Goal: Task Accomplishment & Management: Complete application form

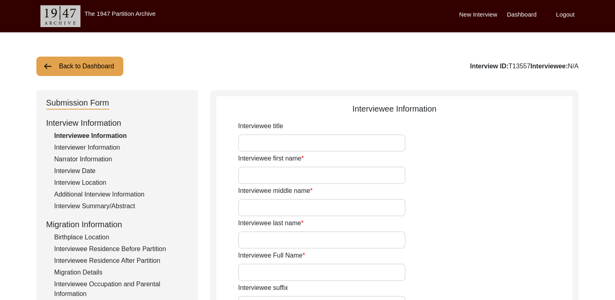
scroll to position [19, 0]
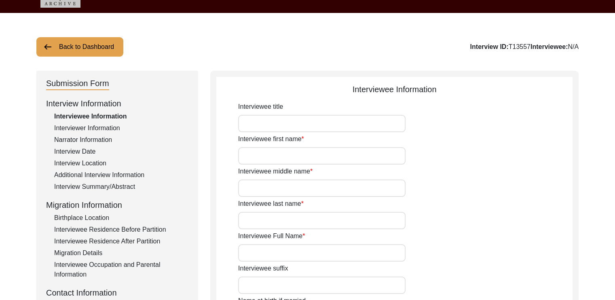
click at [118, 127] on div "Interviewer Information" at bounding box center [121, 128] width 134 height 10
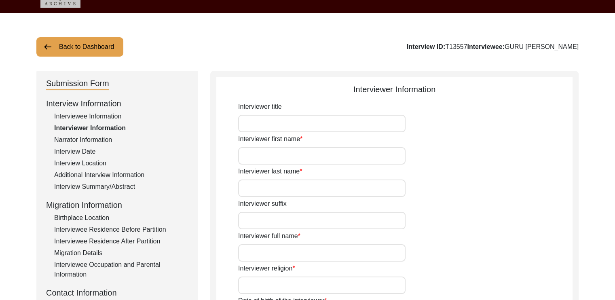
type input "[PERSON_NAME]"
type input "DAS"
type input "[PERSON_NAME]"
type input "[DEMOGRAPHIC_DATA]"
type input "[DATE]"
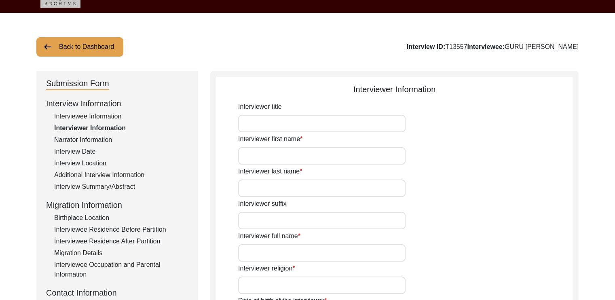
type input "[GEOGRAPHIC_DATA]"
type input "STUDENT"
type input "[PERSON_NAME]"
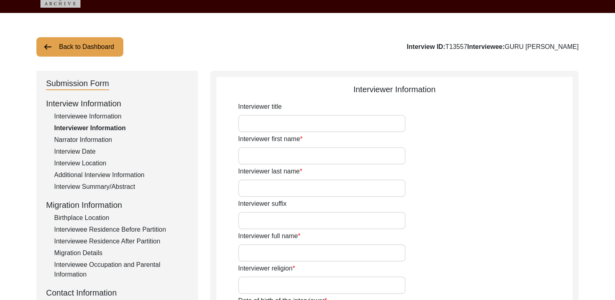
type textarea "PURSUING A MASTER'S DEGREE IN ENGLISH, RESEARCHING ON THE 1947 PARTITION"
type input "BENGALI"
type textarea "FATHER-IN-LAW OF FAMILY MEMBER'S COLLEAGUE"
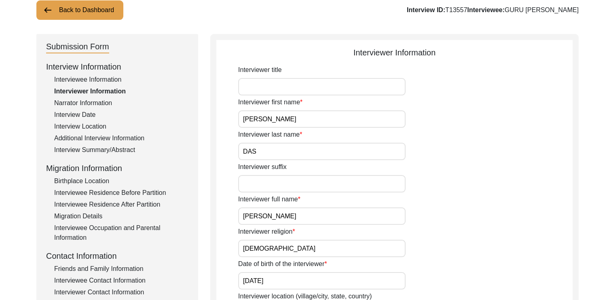
scroll to position [67, 0]
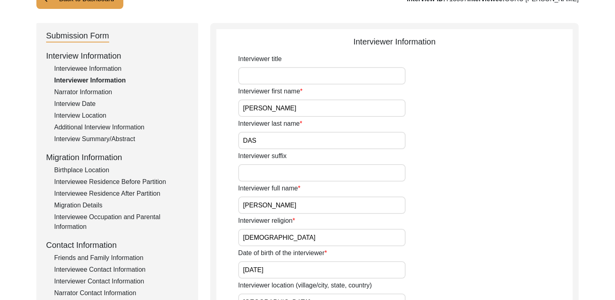
click at [97, 95] on div "Narrator Information" at bounding box center [121, 92] width 134 height 10
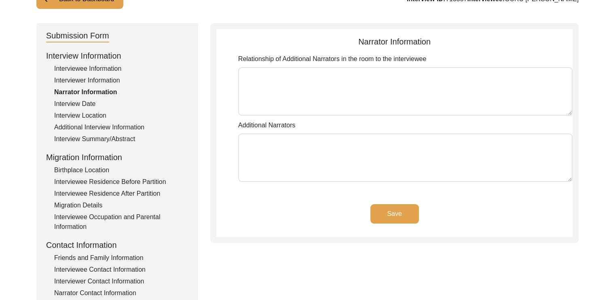
type textarea "SON-IN-LAW, FRIEND AND COLLEAGUE OF SON-IN-LAW"
type textarea "[PERSON_NAME], [PERSON_NAME]"
click at [86, 107] on div "Interview Date" at bounding box center [121, 104] width 134 height 10
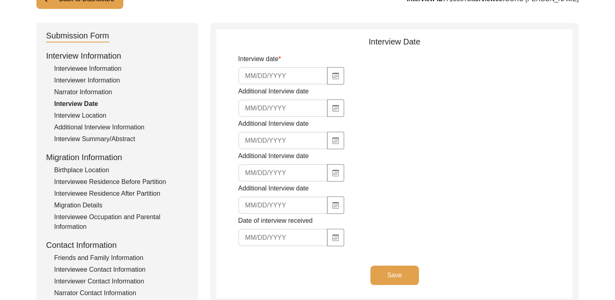
type input "[DATE]"
click at [101, 117] on div "Interview Location" at bounding box center [121, 116] width 134 height 10
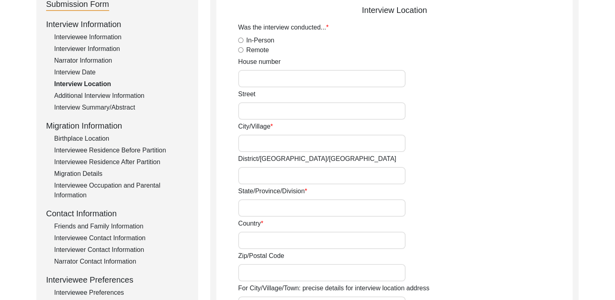
scroll to position [99, 0]
radio input "true"
type input "[GEOGRAPHIC_DATA]"
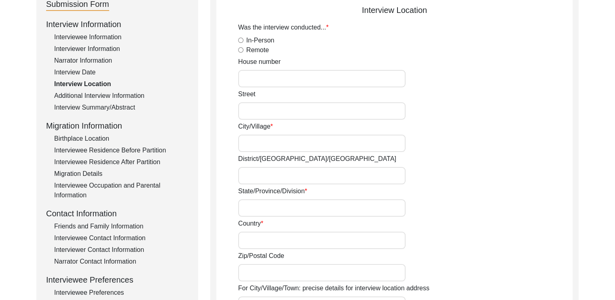
type input "[GEOGRAPHIC_DATA]"
type input "22.52003"
type input "88.36568"
click at [100, 95] on div "Additional Interview Information" at bounding box center [121, 96] width 134 height 10
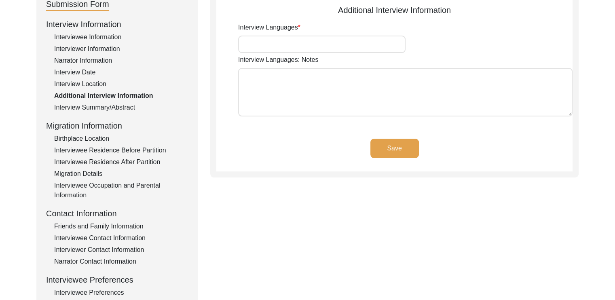
type input "BENGALI"
click at [110, 110] on div "Interview Summary/Abstract" at bounding box center [121, 108] width 134 height 10
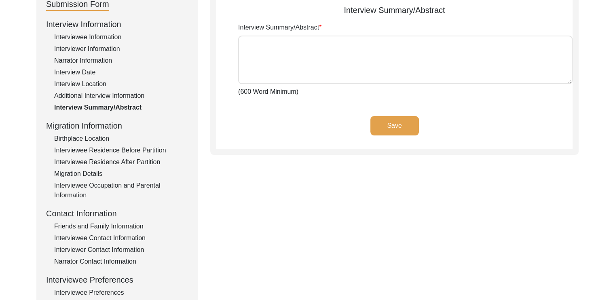
click at [88, 134] on div "Birthplace Location" at bounding box center [121, 139] width 134 height 10
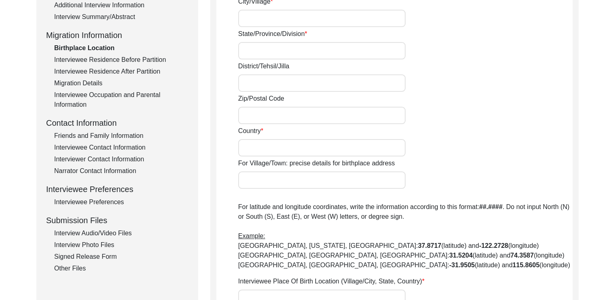
scroll to position [197, 0]
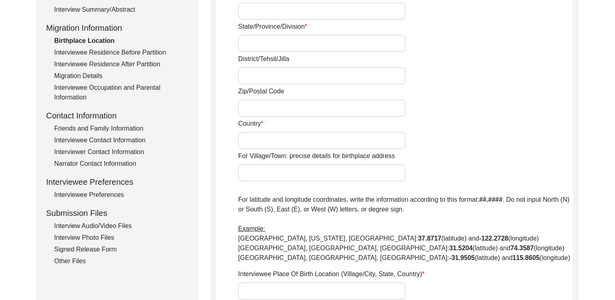
click at [99, 132] on div "Friends and Family Information" at bounding box center [121, 129] width 134 height 10
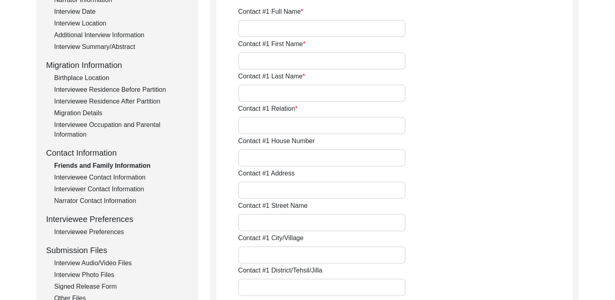
scroll to position [159, 0]
click at [298, 27] on input "Contact #1 Full Name" at bounding box center [321, 29] width 167 height 17
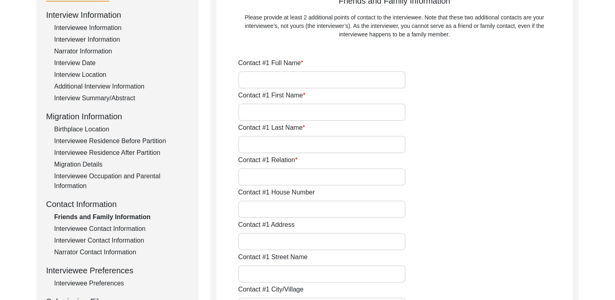
scroll to position [108, 0]
type input "D"
type input "[PERSON_NAME]"
click at [321, 108] on input "Contact #1 First Name" at bounding box center [321, 112] width 167 height 17
type input "[PERSON_NAME]"
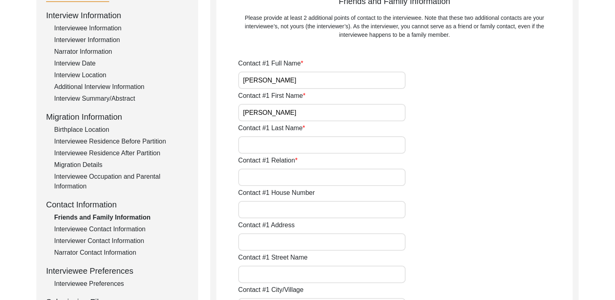
click at [335, 147] on input "Contact #1 Last Name" at bounding box center [321, 144] width 167 height 17
type input "SINHA"
click at [343, 173] on input "Contact #1 Relation" at bounding box center [321, 177] width 167 height 17
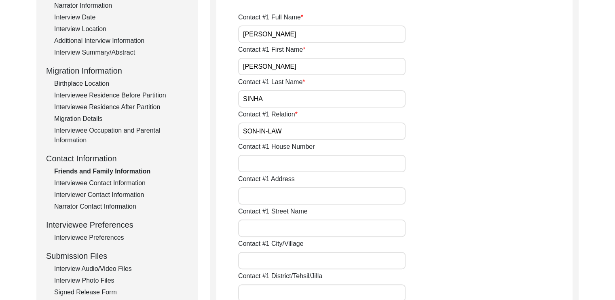
scroll to position [156, 0]
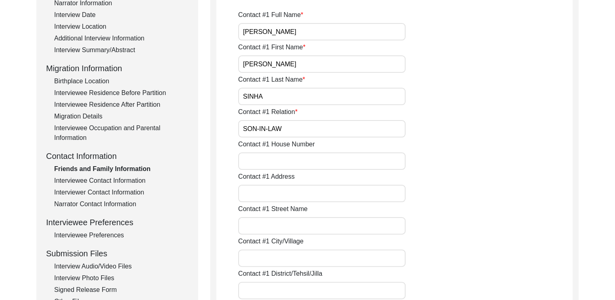
type input "SON-IN-LAW"
click at [381, 161] on input "Contact #1 House Number" at bounding box center [321, 160] width 167 height 17
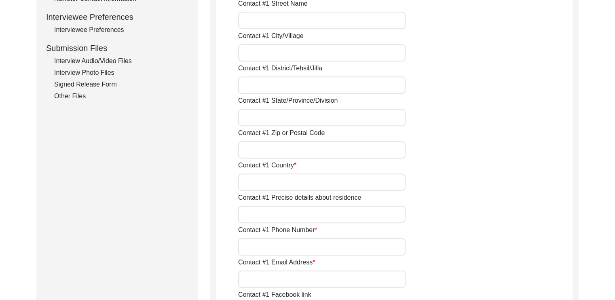
scroll to position [362, 0]
click at [381, 178] on input "Contact #1 Country" at bounding box center [321, 181] width 167 height 17
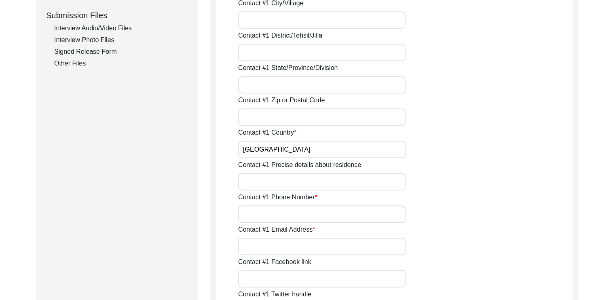
scroll to position [395, 0]
type input "[GEOGRAPHIC_DATA]"
click at [379, 213] on input "Contact #1 Phone Number" at bounding box center [321, 213] width 167 height 17
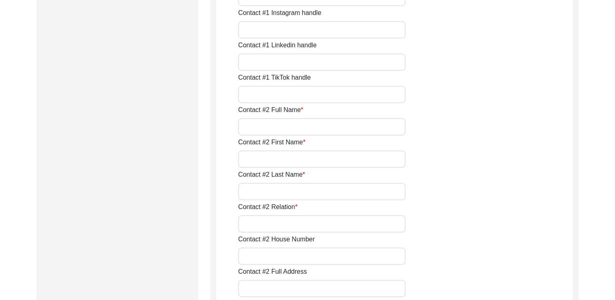
scroll to position [709, 0]
click at [352, 131] on input "Contact #2 Full Name" at bounding box center [321, 126] width 167 height 17
type input "[PERSON_NAME]"
click at [371, 154] on input "Contact #2 First Name" at bounding box center [321, 158] width 167 height 17
type input "[PERSON_NAME]"
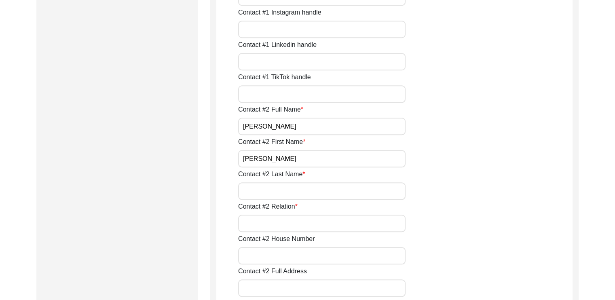
click at [381, 198] on input "Contact #2 Last Name" at bounding box center [321, 190] width 167 height 17
type input "[PERSON_NAME]"
click at [377, 230] on input "Contact #2 Relation" at bounding box center [321, 223] width 167 height 17
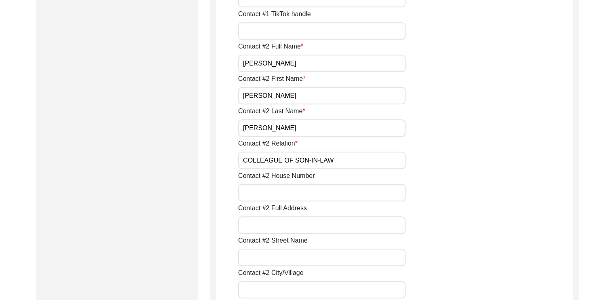
scroll to position [776, 0]
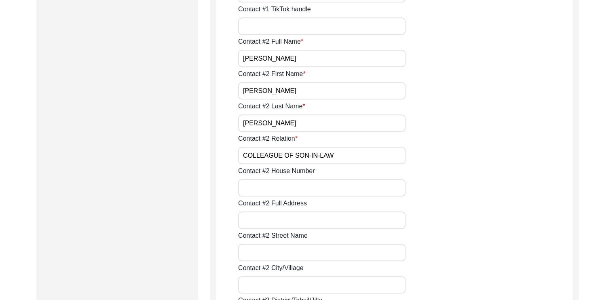
type input "COLLEAGUE OF SON-IN-LAW"
click at [370, 190] on input "Contact #2 House Number" at bounding box center [321, 187] width 167 height 17
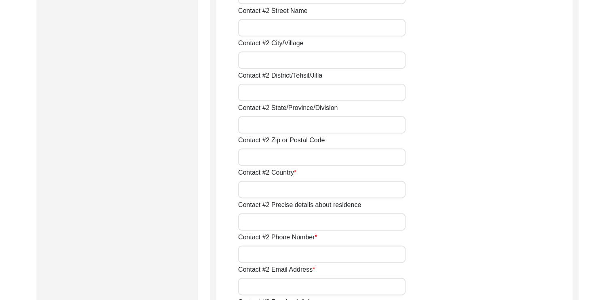
scroll to position [1001, 0]
click at [354, 192] on input "Contact #2 Country" at bounding box center [321, 189] width 167 height 17
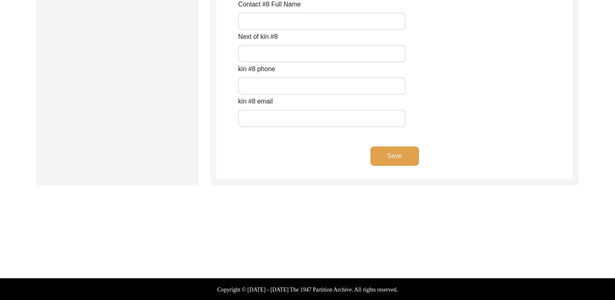
scroll to position [3659, 0]
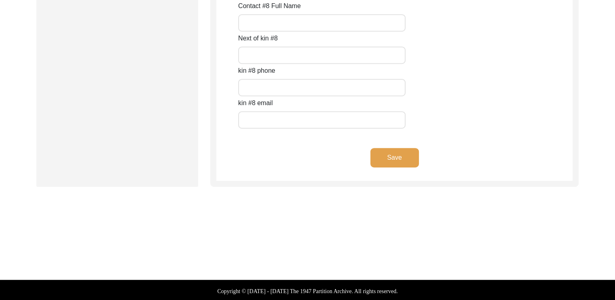
type input "[GEOGRAPHIC_DATA]"
click at [409, 161] on button "Save" at bounding box center [394, 157] width 49 height 19
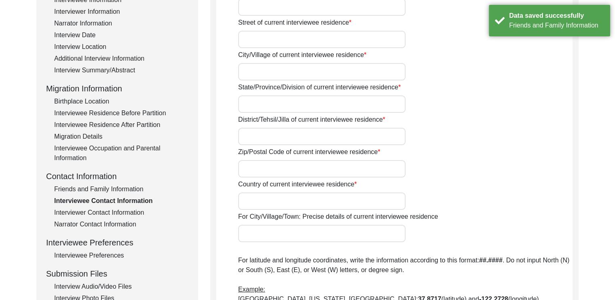
scroll to position [135, 0]
click at [133, 216] on div "Interviewer Contact Information" at bounding box center [121, 213] width 134 height 10
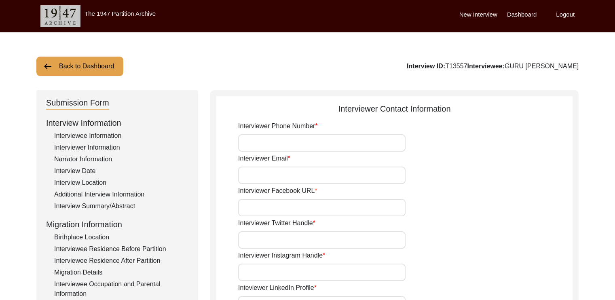
scroll to position [19, 0]
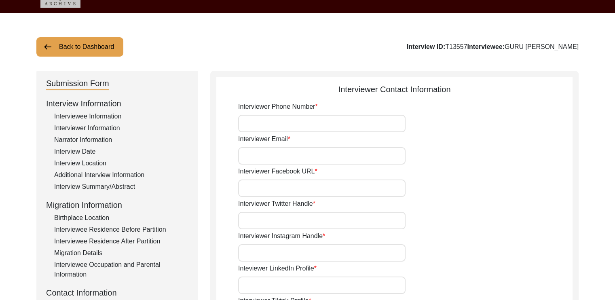
click at [293, 113] on div "Interviewer Phone Number" at bounding box center [405, 117] width 334 height 30
click at [301, 119] on input "Interviewer Phone Number" at bounding box center [321, 123] width 167 height 17
type input "9874274283"
click at [310, 157] on input "Interviewer Email" at bounding box center [321, 155] width 167 height 17
type input "[EMAIL_ADDRESS][DOMAIN_NAME]"
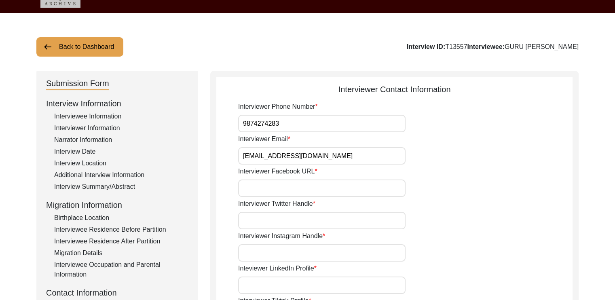
click at [328, 193] on input "Interviewer Facebook URL" at bounding box center [321, 188] width 167 height 17
type input "n"
type input "N/A"
click at [348, 224] on input "Interviewer Twitter Handle" at bounding box center [321, 220] width 167 height 17
type input "N/A"
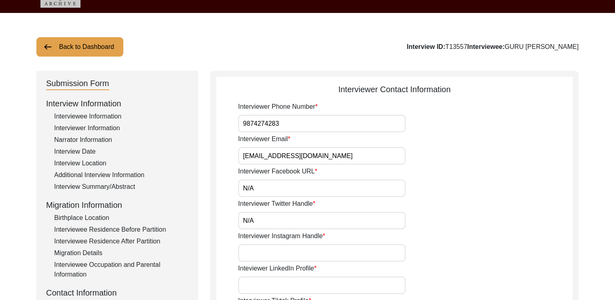
click at [365, 256] on input "Interviewer Instagram Handle" at bounding box center [321, 252] width 167 height 17
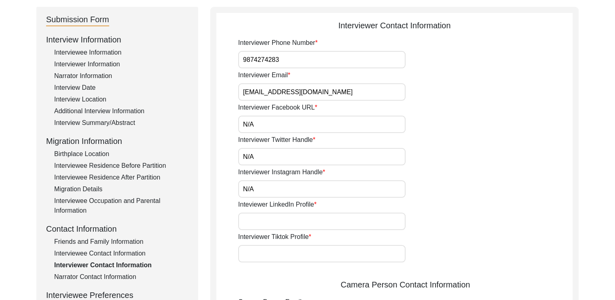
scroll to position [84, 0]
type input "N/A"
click at [377, 221] on input "Inteviewer LinkedIn Profile" at bounding box center [321, 220] width 167 height 17
type input "N/A"
click at [380, 251] on input "Interviewer Tiktok Profile" at bounding box center [321, 253] width 167 height 17
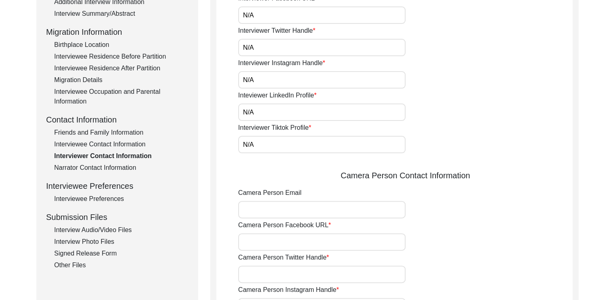
scroll to position [197, 0]
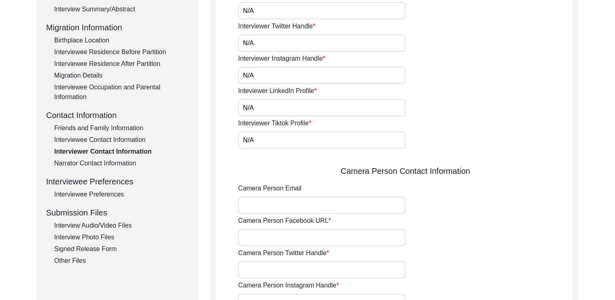
type input "N/A"
click at [498, 171] on div "Camera Person Contact Information" at bounding box center [405, 171] width 334 height 12
click at [388, 205] on input "Camera Person Email" at bounding box center [321, 205] width 167 height 17
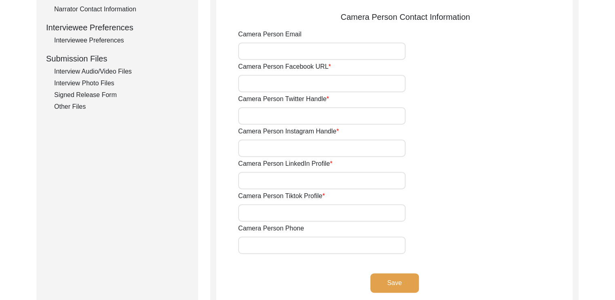
scroll to position [352, 0]
click at [351, 84] on input "Camera Person Facebook URL" at bounding box center [321, 82] width 167 height 17
click at [553, 146] on div "Camera Person Instagram Handle" at bounding box center [405, 141] width 334 height 30
click at [405, 278] on button "Save" at bounding box center [394, 282] width 49 height 19
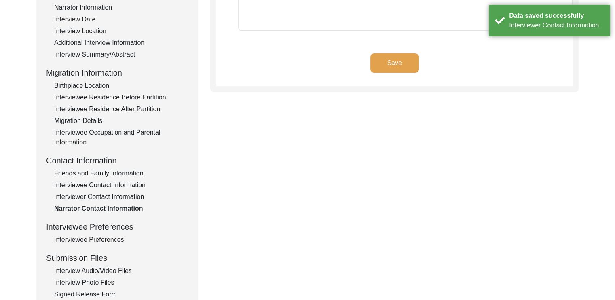
scroll to position [180, 0]
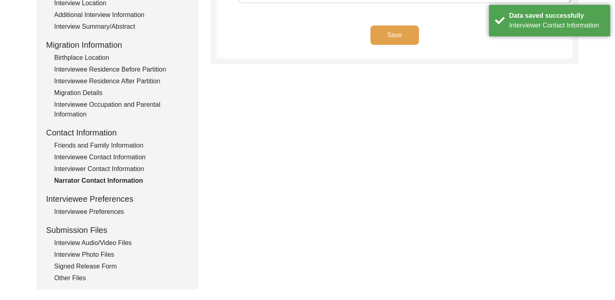
click at [102, 171] on div "Interviewer Contact Information" at bounding box center [121, 169] width 134 height 10
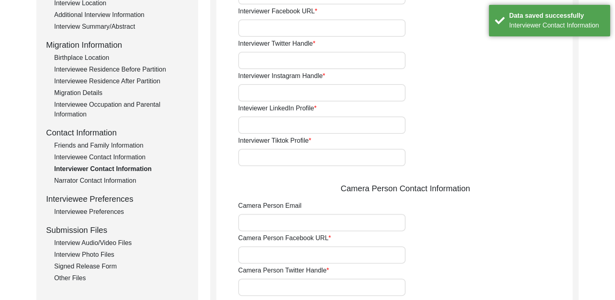
type input "9874274283"
type input "[EMAIL_ADDRESS][DOMAIN_NAME]"
type input "N/A"
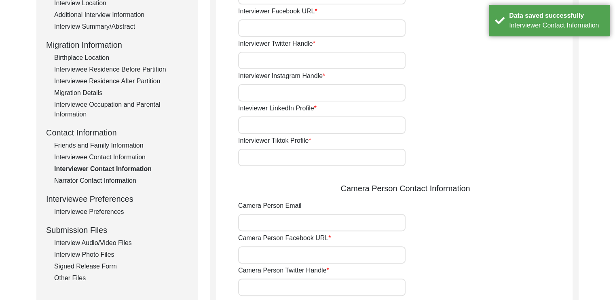
type input "N/A"
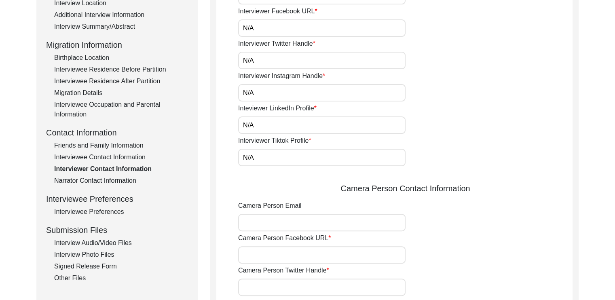
click at [115, 184] on div "Narrator Contact Information" at bounding box center [121, 181] width 134 height 10
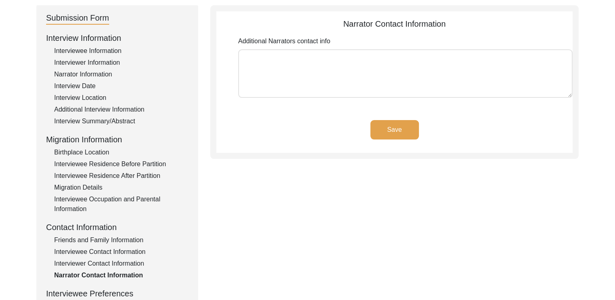
scroll to position [129, 0]
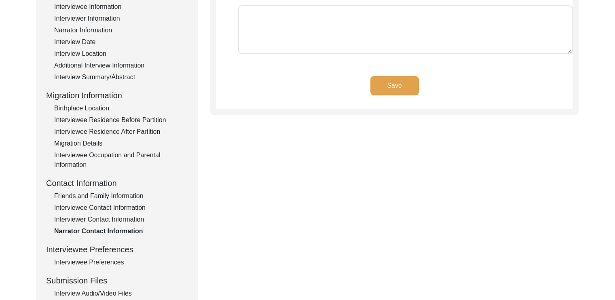
click at [88, 260] on div "Interviewee Preferences" at bounding box center [121, 263] width 134 height 10
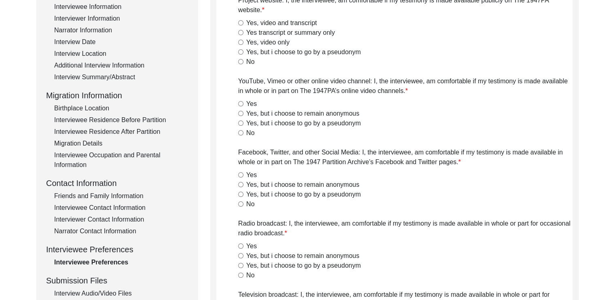
radio input "true"
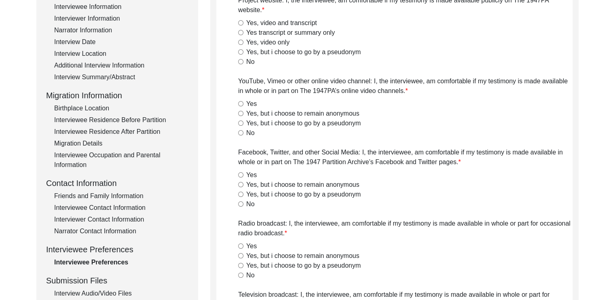
radio input "true"
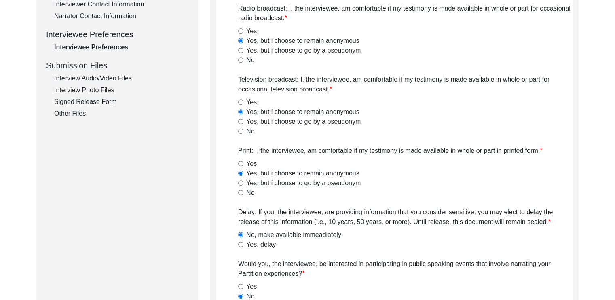
scroll to position [347, 0]
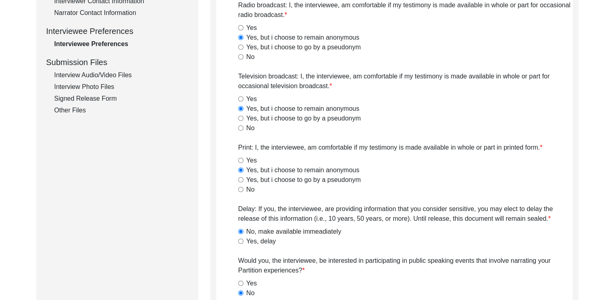
click at [119, 77] on div "Interview Audio/Video Files" at bounding box center [121, 75] width 134 height 10
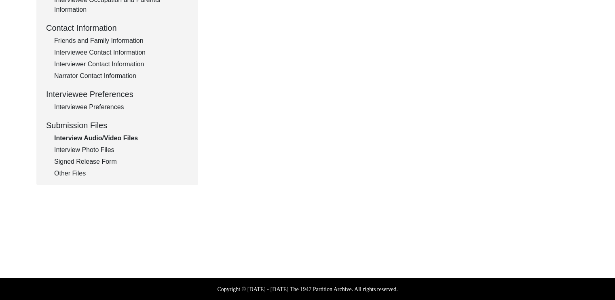
click at [95, 166] on div "Signed Release Form" at bounding box center [121, 162] width 134 height 10
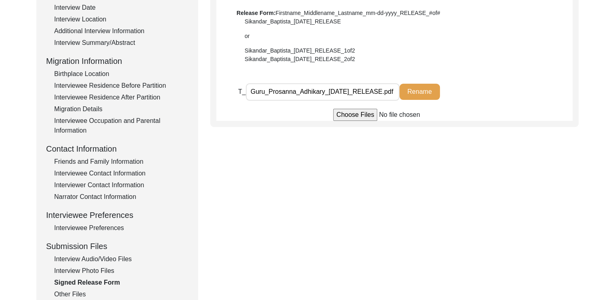
scroll to position [121, 0]
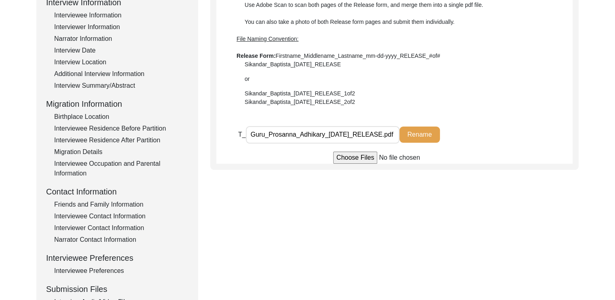
click at [116, 89] on div "Interview Summary/Abstract" at bounding box center [121, 86] width 134 height 10
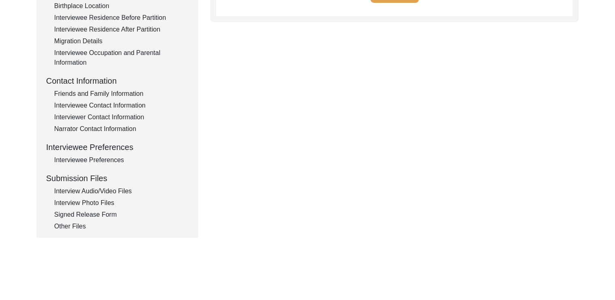
scroll to position [284, 0]
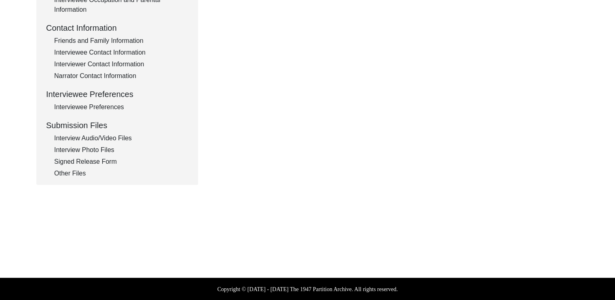
click at [74, 172] on div "Other Files" at bounding box center [121, 174] width 134 height 10
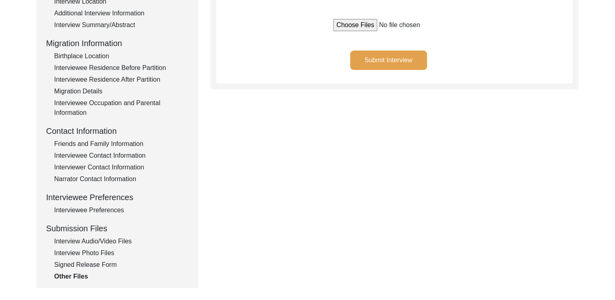
scroll to position [181, 0]
click at [107, 263] on div "Signed Release Form" at bounding box center [121, 265] width 134 height 10
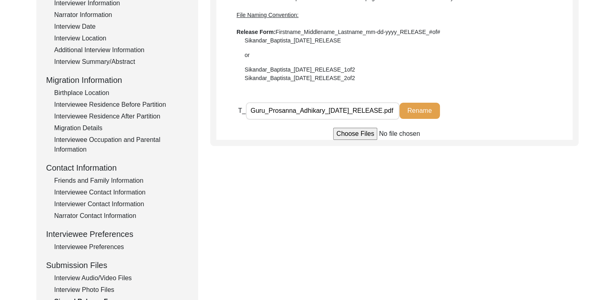
scroll to position [231, 0]
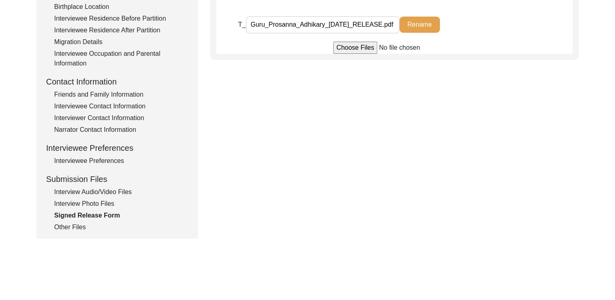
click at [82, 229] on div "Other Files" at bounding box center [121, 227] width 134 height 10
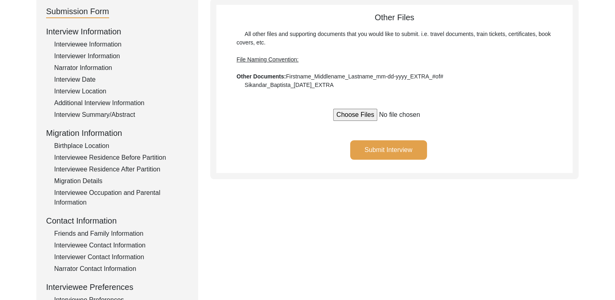
scroll to position [0, 0]
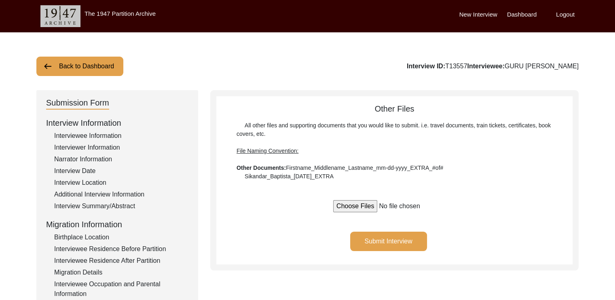
click at [110, 209] on div "Interview Summary/Abstract" at bounding box center [121, 206] width 134 height 10
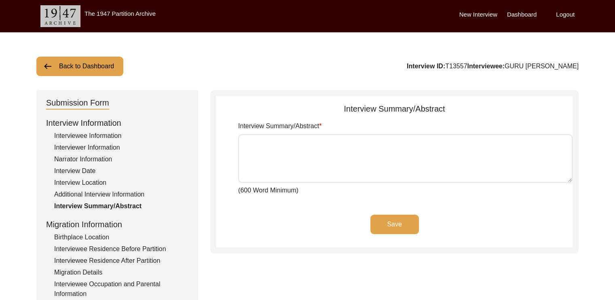
click at [253, 134] on textarea "Interview Summary/Abstract" at bounding box center [405, 158] width 334 height 49
paste textarea "Lore Ipsumdol Sitametc adi 08 el sed doei te inc utlaboree do Magna. Al enimadm…"
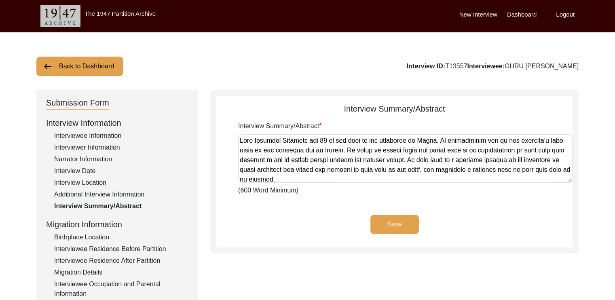
scroll to position [331, 0]
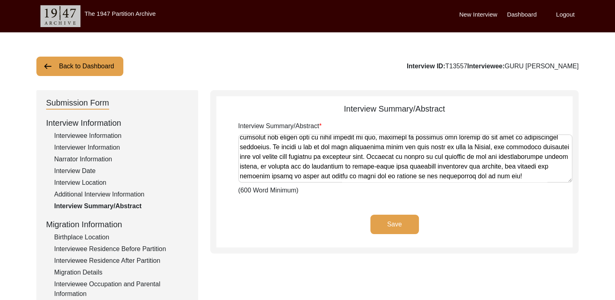
click at [489, 148] on textarea "Interview Summary/Abstract" at bounding box center [405, 158] width 334 height 49
click at [474, 176] on textarea "Interview Summary/Abstract" at bounding box center [405, 158] width 334 height 49
type textarea "Lore Ipsumdol Sitametc adi 08 el sed doei te inc utlaboree do Magna. Al enimadm…"
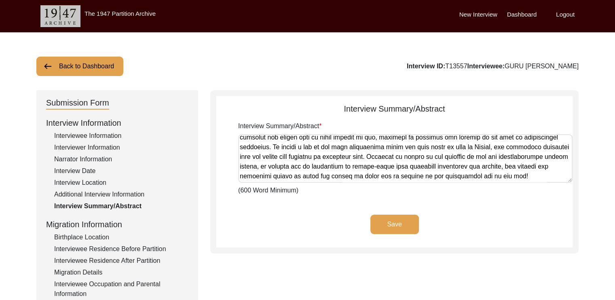
click at [405, 224] on button "Save" at bounding box center [394, 224] width 49 height 19
